Goal: Information Seeking & Learning: Compare options

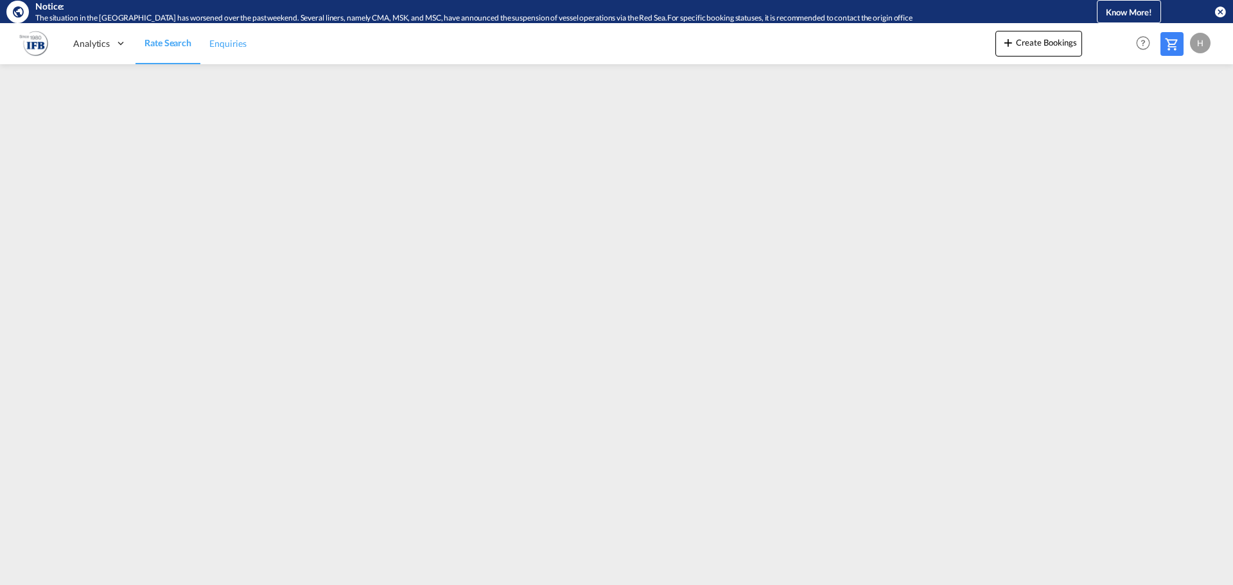
click at [232, 53] on link "Enquiries" at bounding box center [227, 43] width 55 height 42
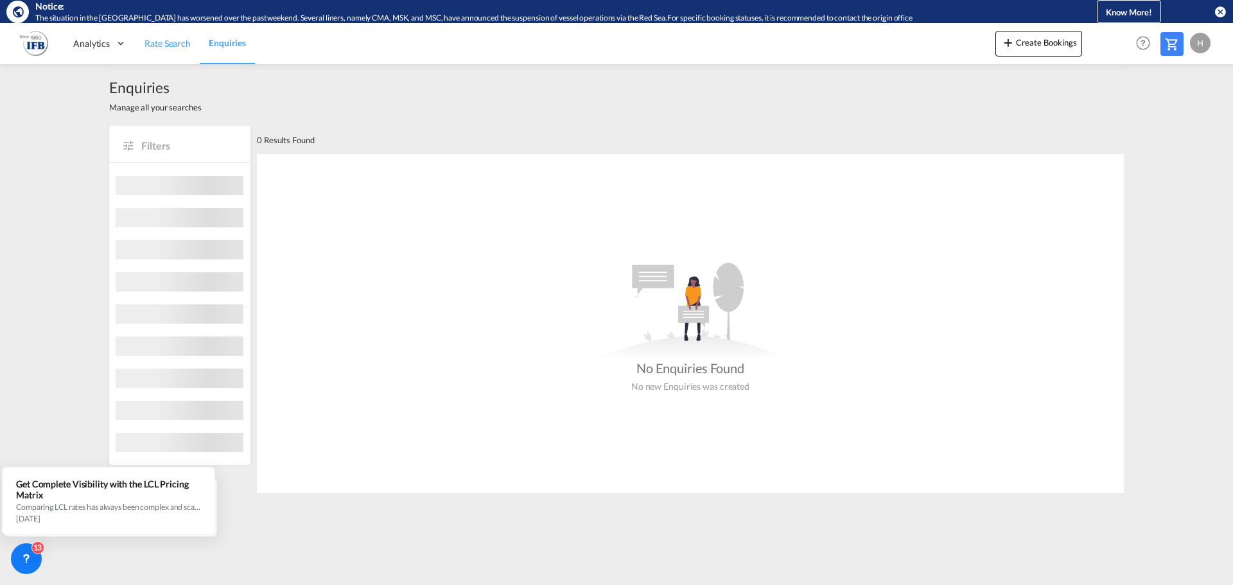
click at [153, 51] on link "Rate Search" at bounding box center [167, 43] width 64 height 42
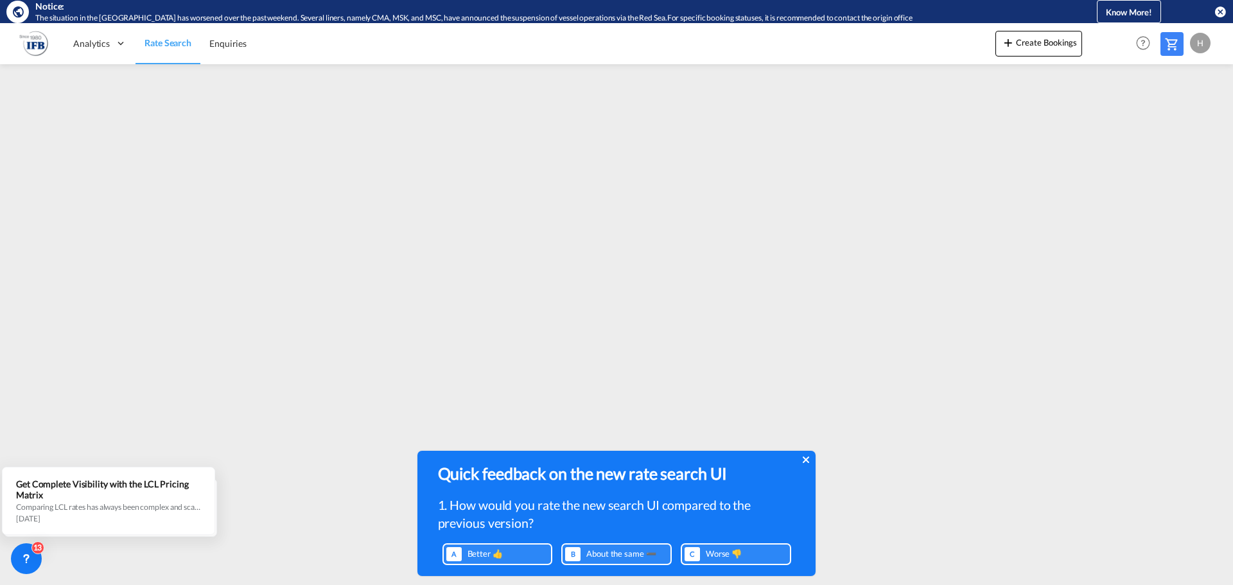
click at [807, 456] on icon at bounding box center [806, 460] width 6 height 10
